Goal: Task Accomplishment & Management: Use online tool/utility

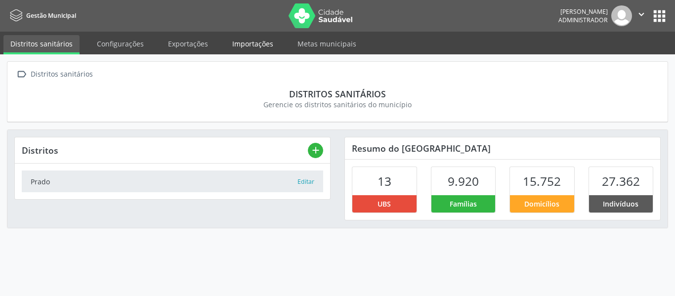
click at [239, 44] on link "Importações" at bounding box center [252, 43] width 55 height 17
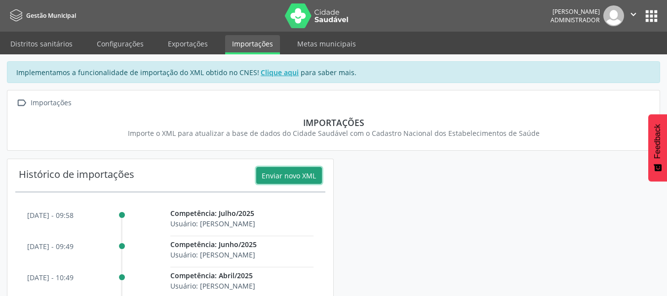
click at [290, 171] on button "Enviar novo XML" at bounding box center [289, 175] width 66 height 17
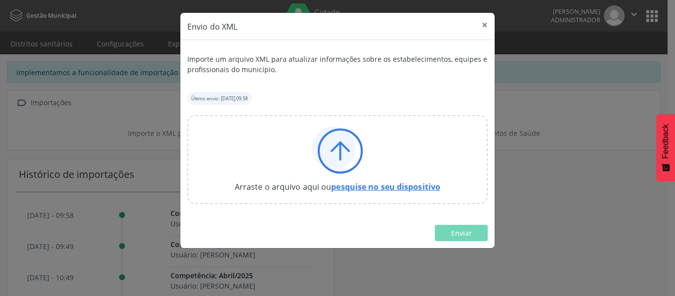
click at [371, 185] on link "pesquise no seu dispositivo" at bounding box center [385, 186] width 109 height 11
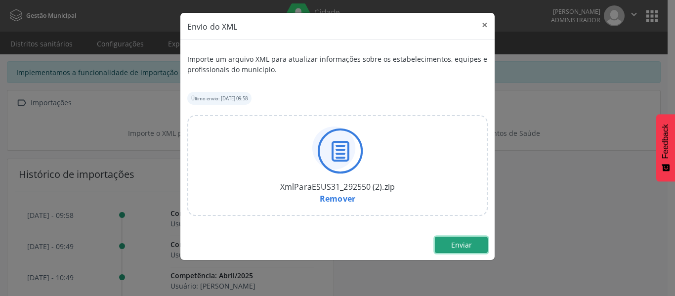
click at [458, 244] on span "Enviar" at bounding box center [461, 244] width 21 height 9
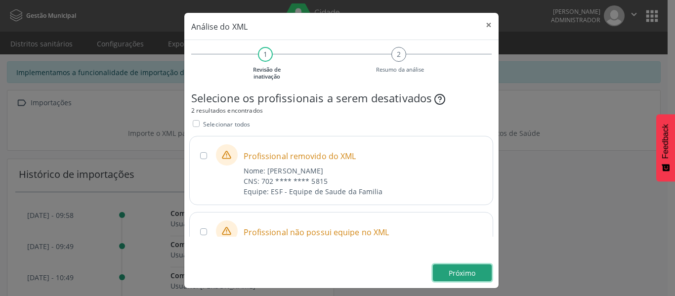
click at [451, 271] on span "Próximo" at bounding box center [462, 272] width 27 height 9
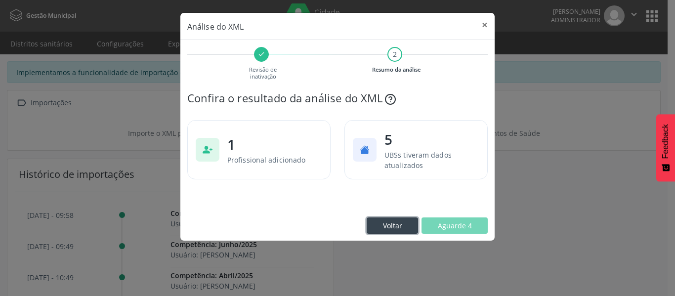
click at [395, 227] on span "Voltar" at bounding box center [392, 225] width 19 height 9
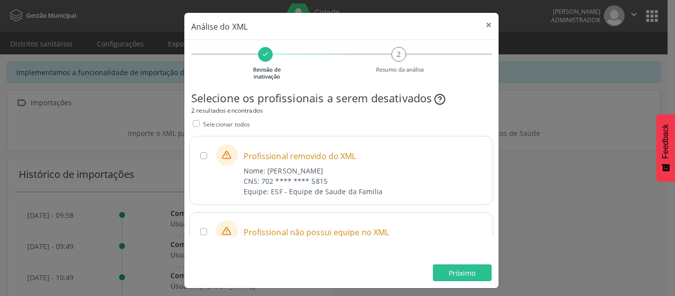
click at [201, 157] on label at bounding box center [203, 155] width 7 height 7
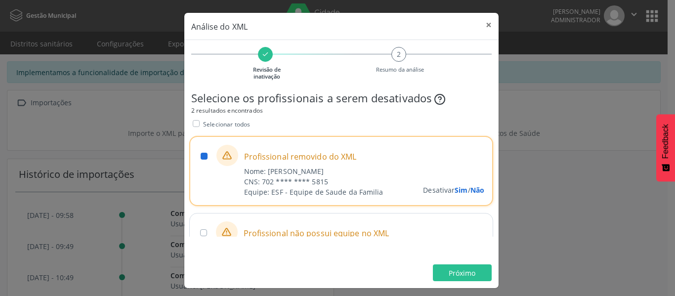
click at [203, 125] on label "Selecionar todos" at bounding box center [226, 124] width 47 height 10
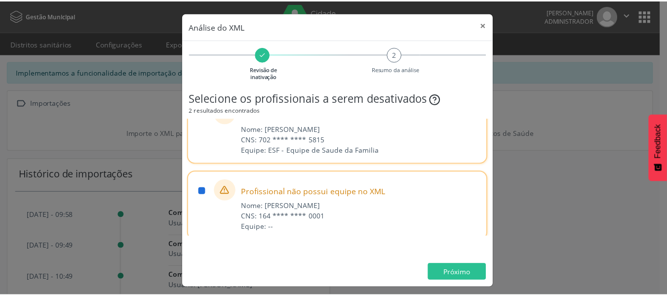
scroll to position [46, 0]
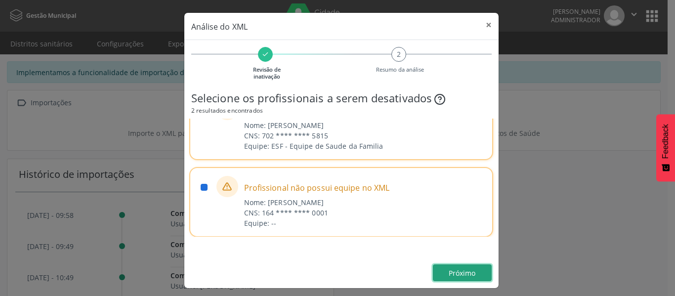
click at [457, 278] on button "Próximo" at bounding box center [462, 272] width 59 height 17
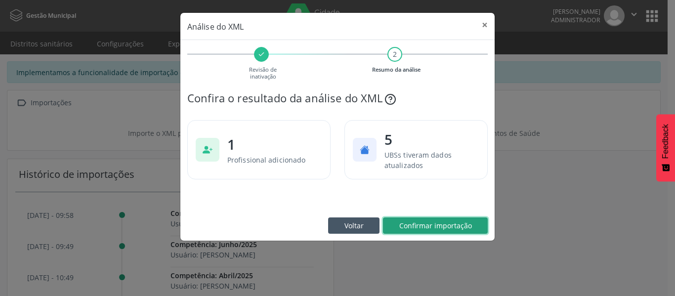
click at [455, 231] on button "Confirmar importação" at bounding box center [435, 225] width 105 height 17
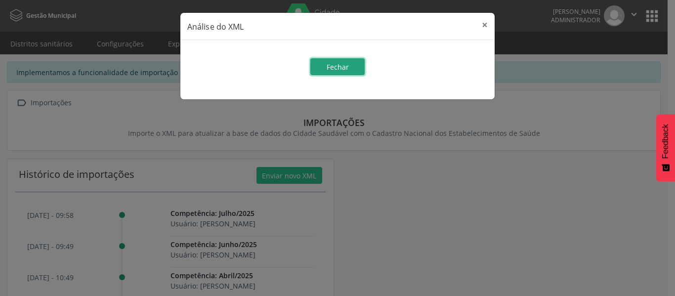
click at [349, 72] on button "Fechar" at bounding box center [337, 66] width 54 height 17
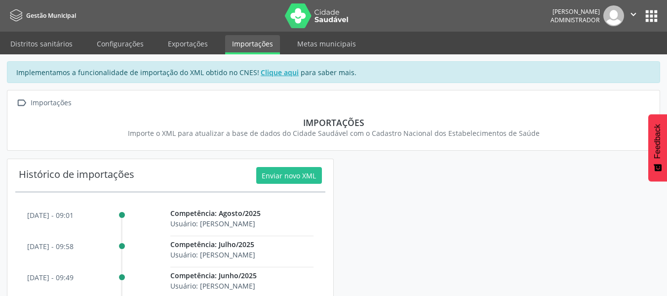
click at [312, 11] on img at bounding box center [317, 15] width 64 height 25
